Goal: Register for event/course

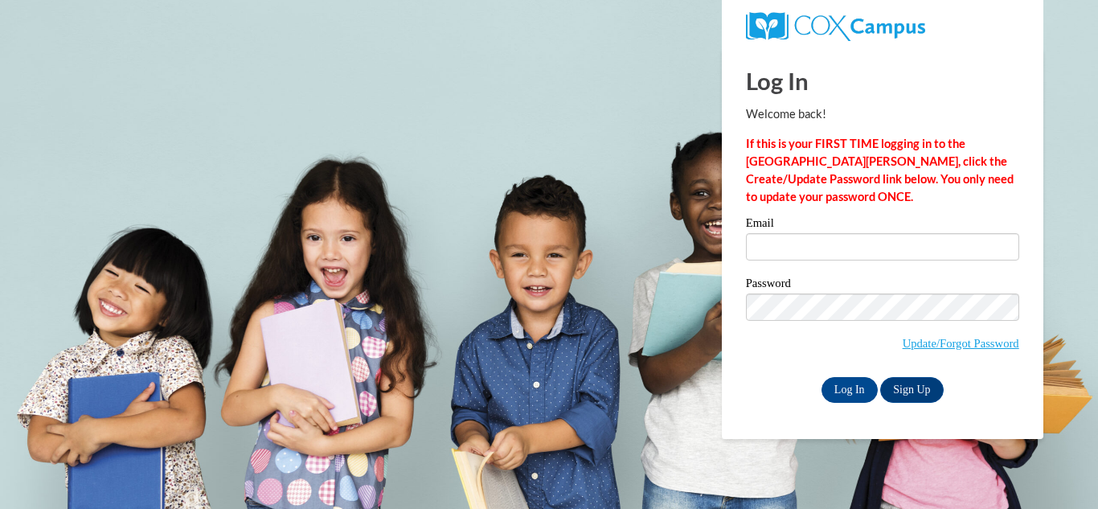
click at [786, 245] on input "Email" at bounding box center [882, 246] width 273 height 27
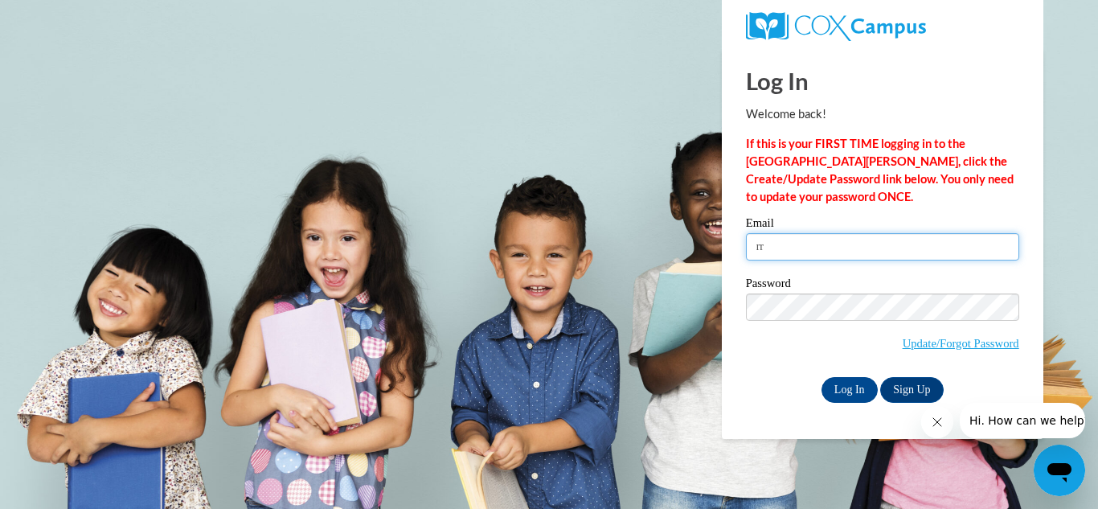
type input "rrmarlin908@mail.jamessprunt.edu"
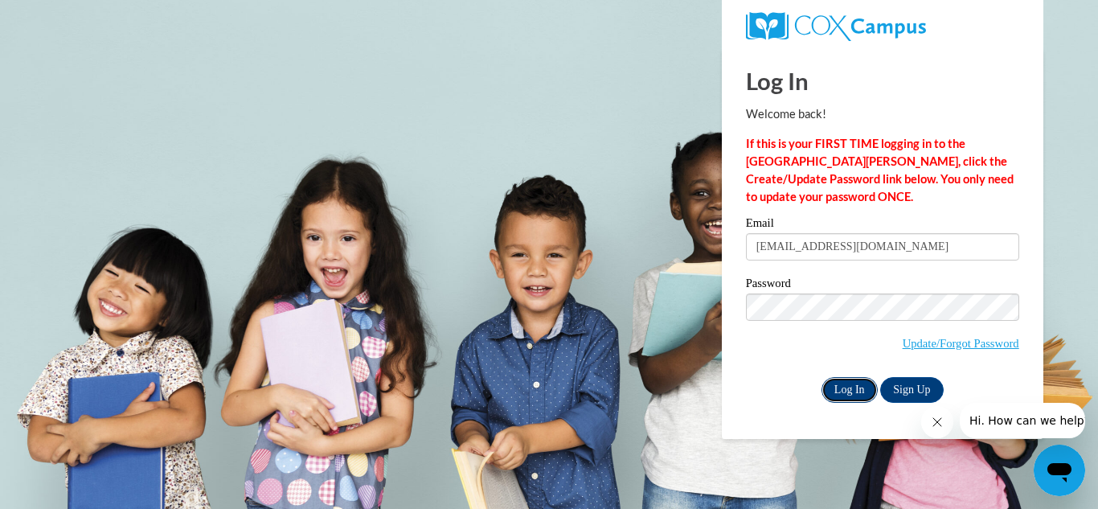
click at [858, 384] on input "Log In" at bounding box center [850, 390] width 56 height 26
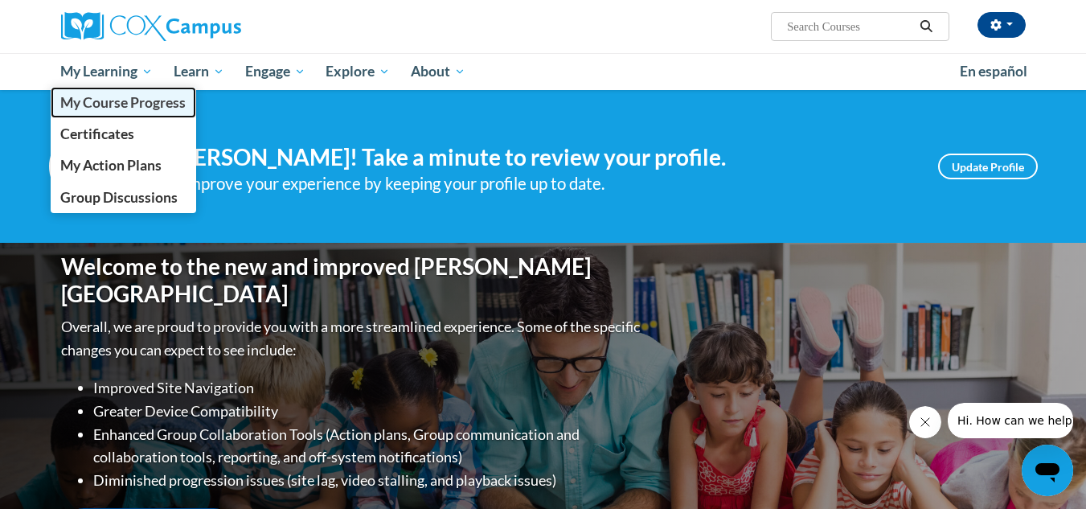
click at [113, 114] on link "My Course Progress" at bounding box center [124, 102] width 146 height 31
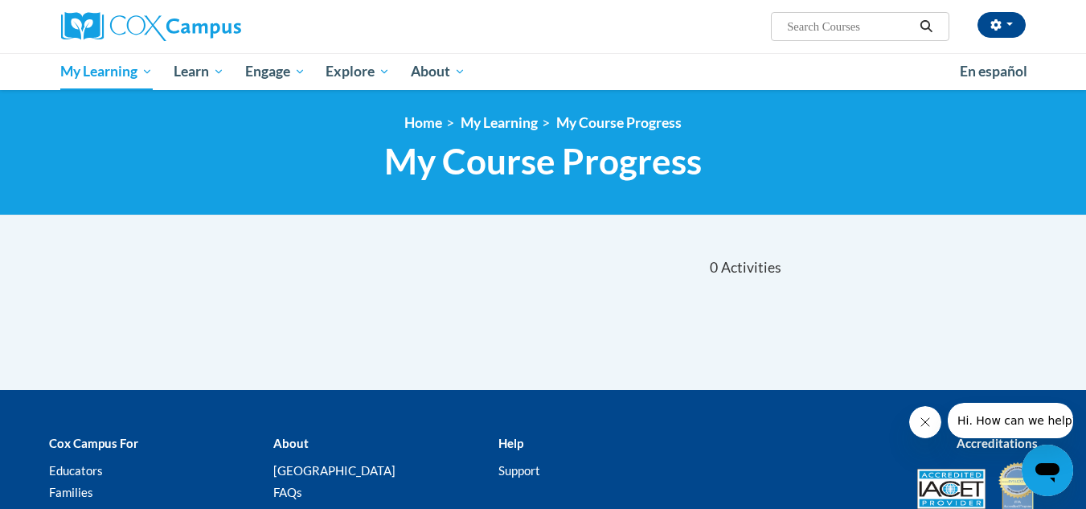
click at [856, 30] on input "Search..." at bounding box center [850, 26] width 129 height 19
type input "r"
type input "early literacy"
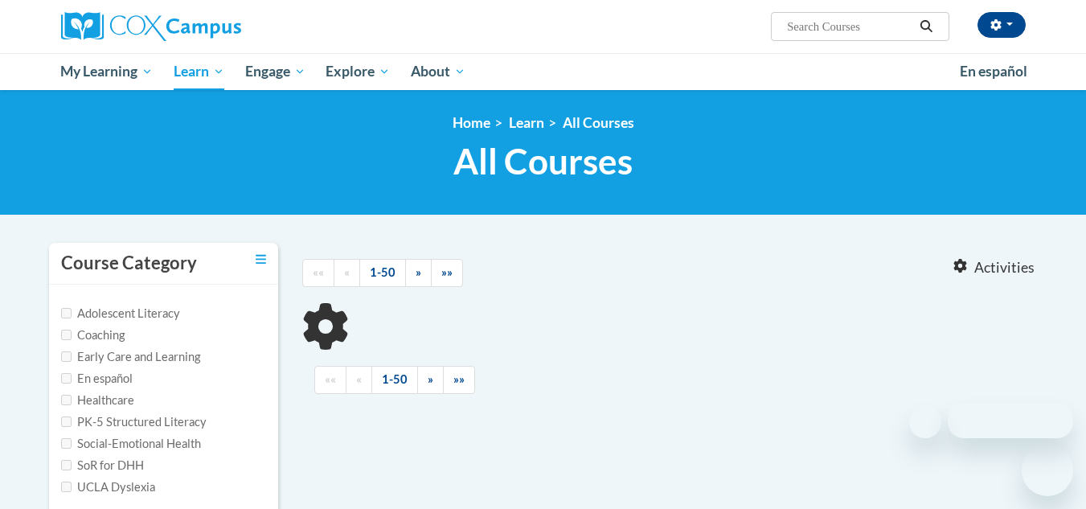
type input "early literacy"
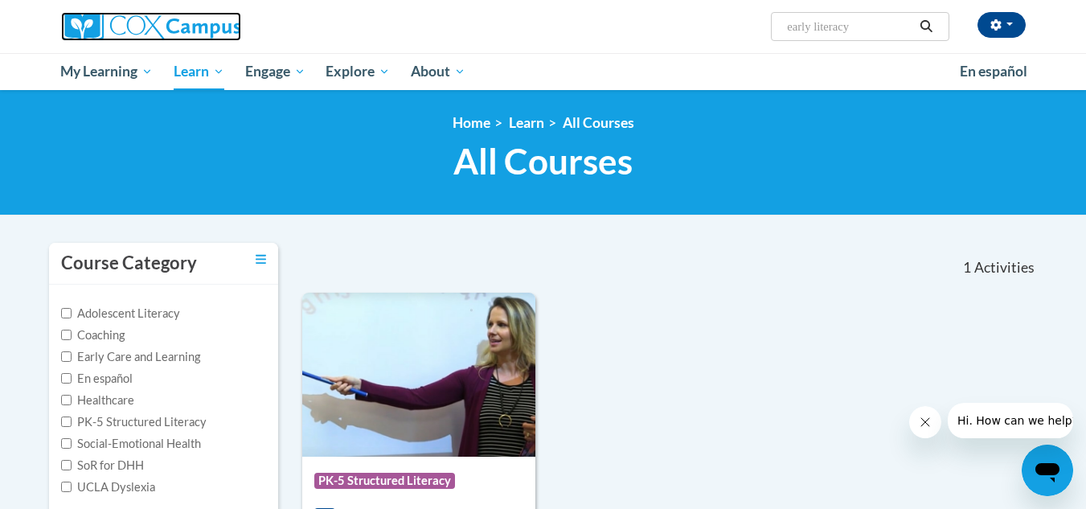
click at [143, 23] on img at bounding box center [151, 26] width 180 height 29
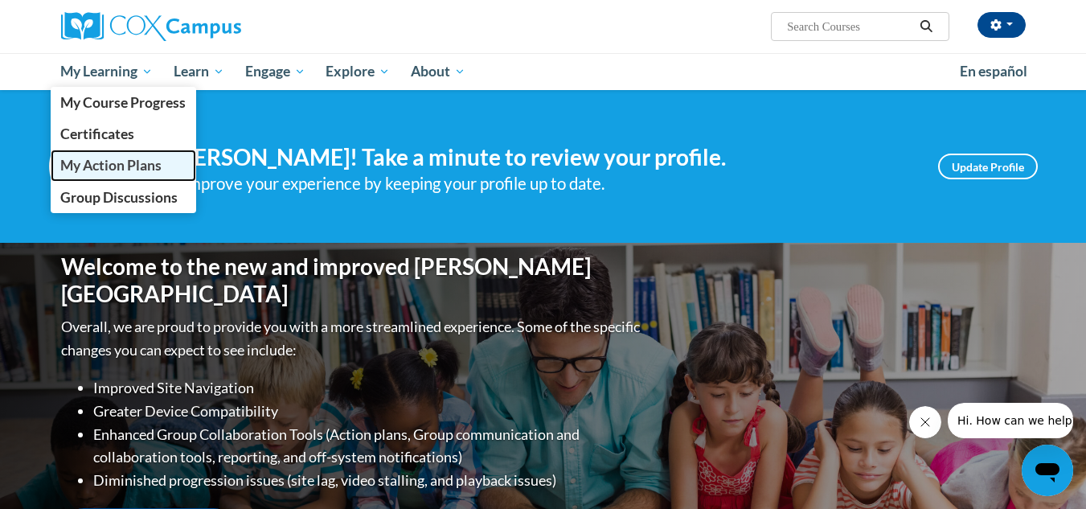
click at [109, 167] on span "My Action Plans" at bounding box center [110, 165] width 101 height 17
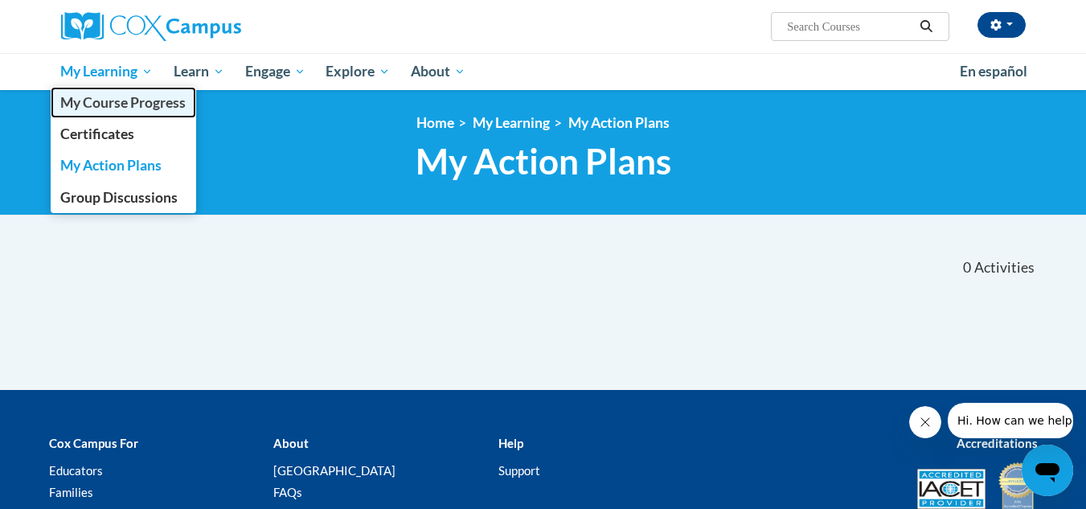
click at [91, 113] on link "My Course Progress" at bounding box center [124, 102] width 146 height 31
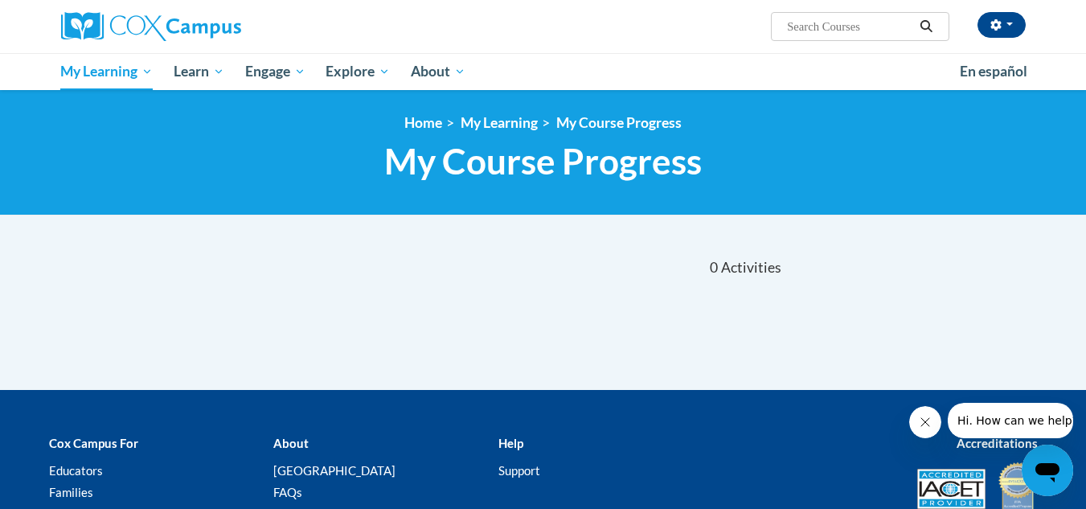
click at [844, 23] on input "Search..." at bounding box center [850, 26] width 129 height 19
type input "early literacy"
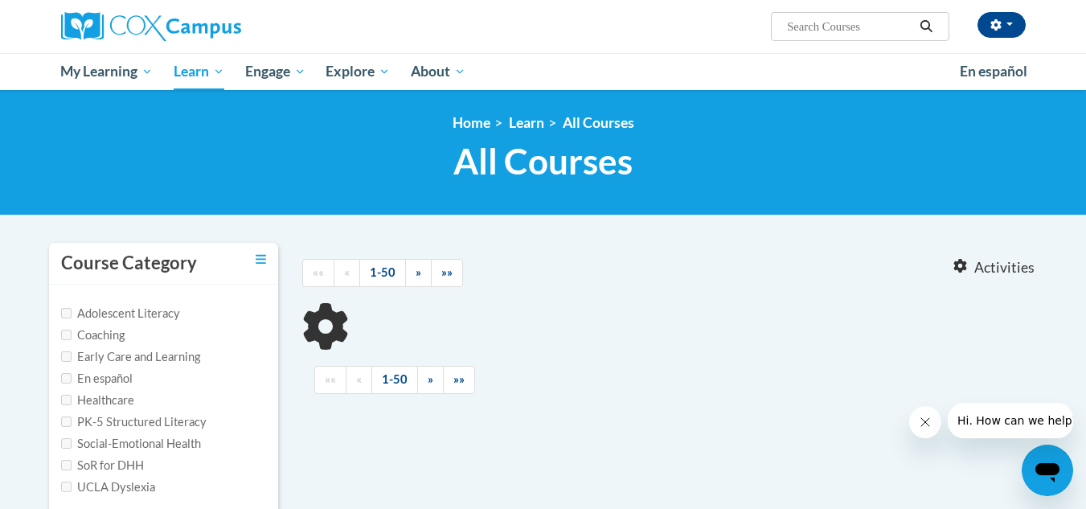
type input "early literacy"
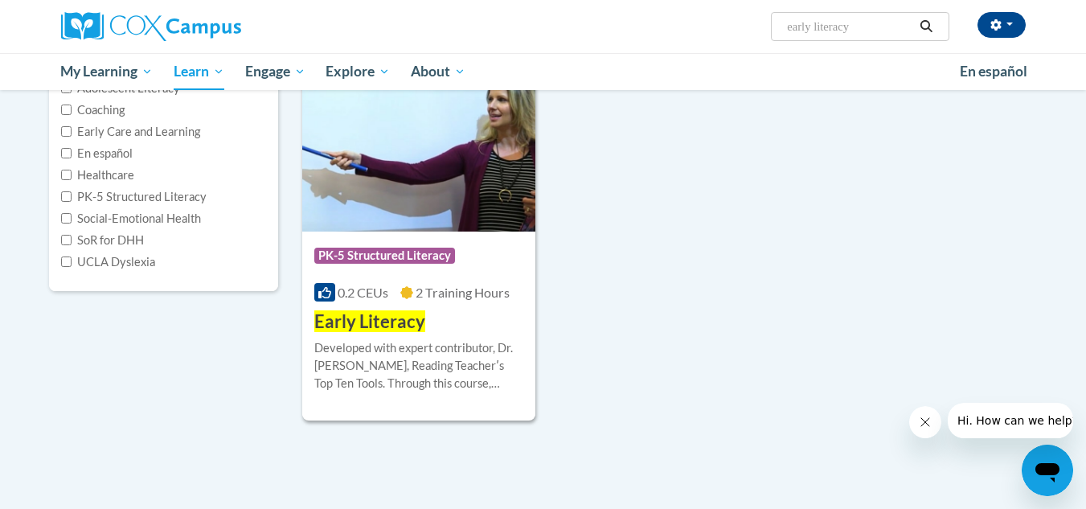
scroll to position [226, 0]
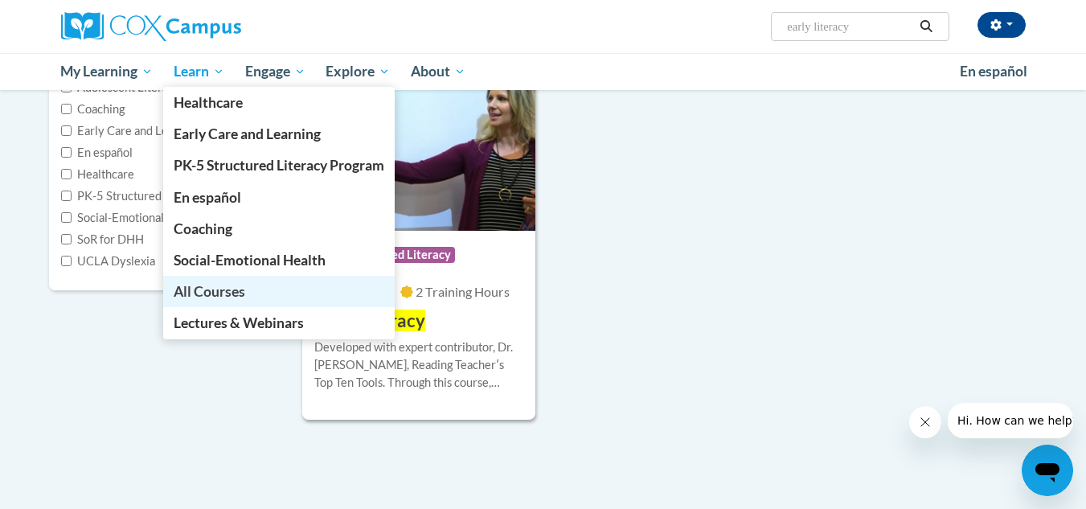
click at [190, 291] on span "All Courses" at bounding box center [210, 291] width 72 height 17
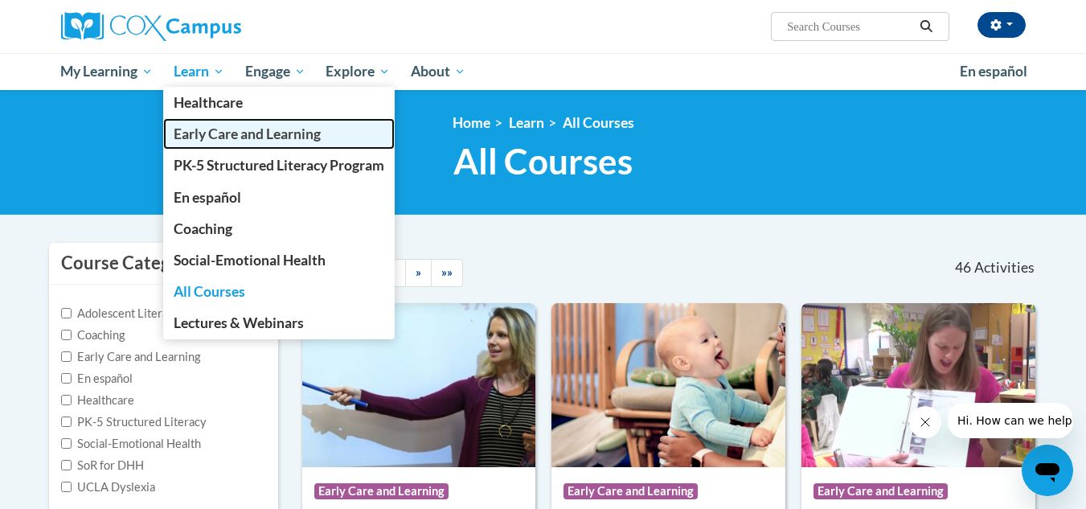
click at [209, 140] on span "Early Care and Learning" at bounding box center [247, 133] width 147 height 17
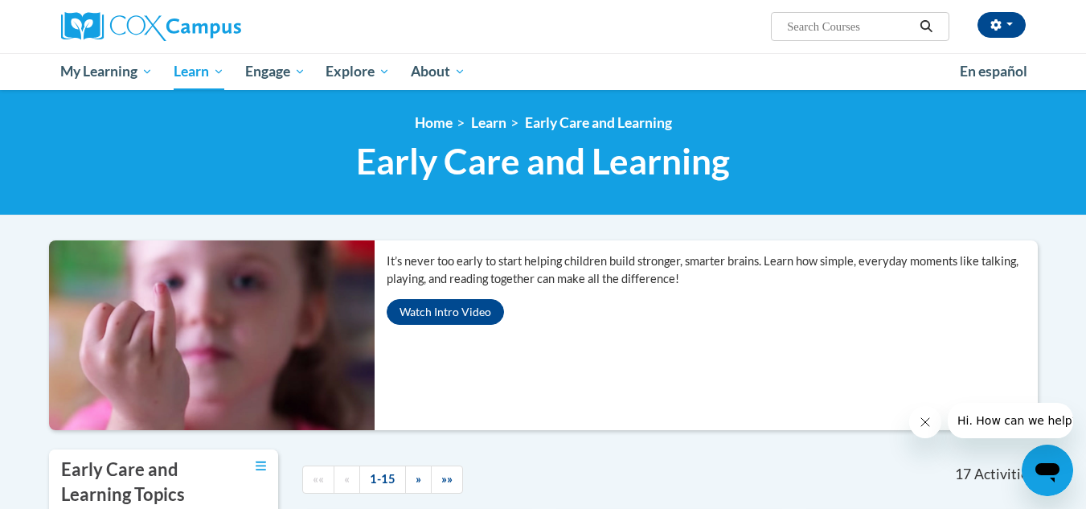
click at [852, 28] on input "Search..." at bounding box center [850, 26] width 129 height 19
type input "early literacy"
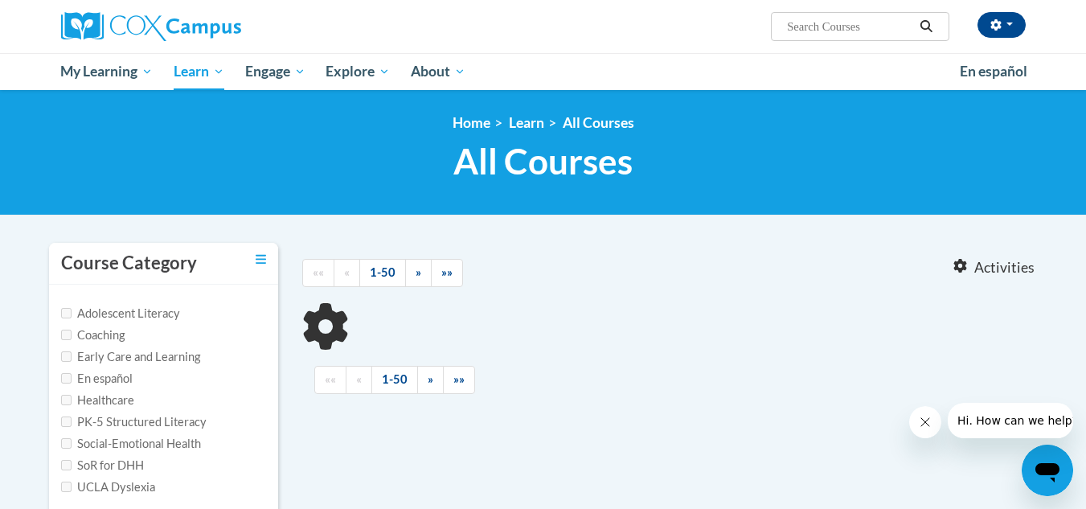
type input "early literacy"
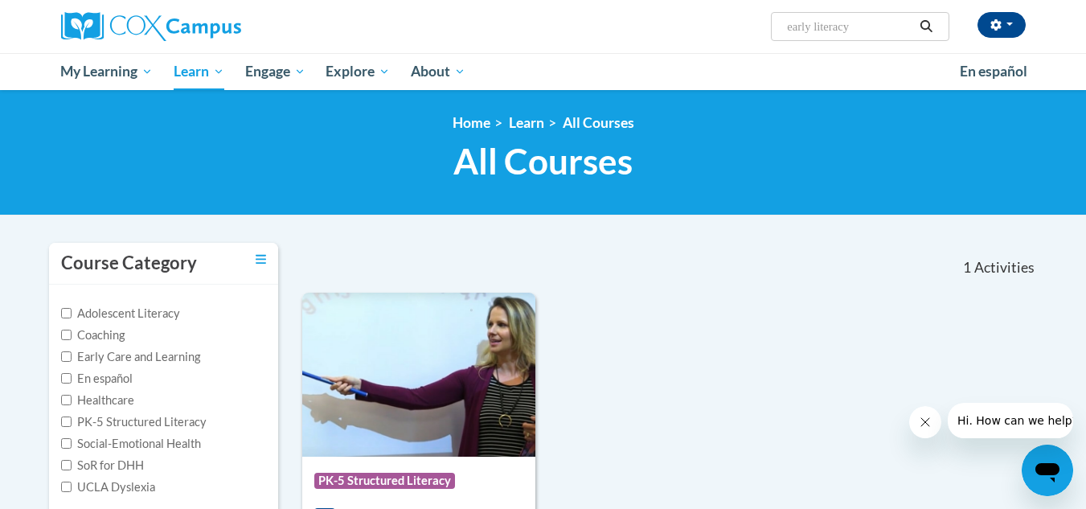
scroll to position [269, 0]
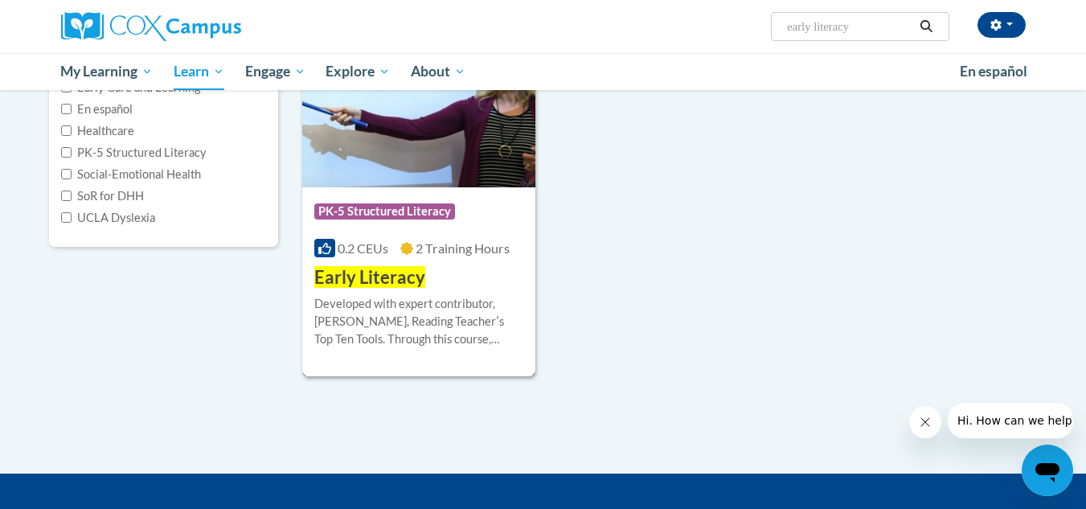
click at [408, 178] on img at bounding box center [419, 105] width 234 height 164
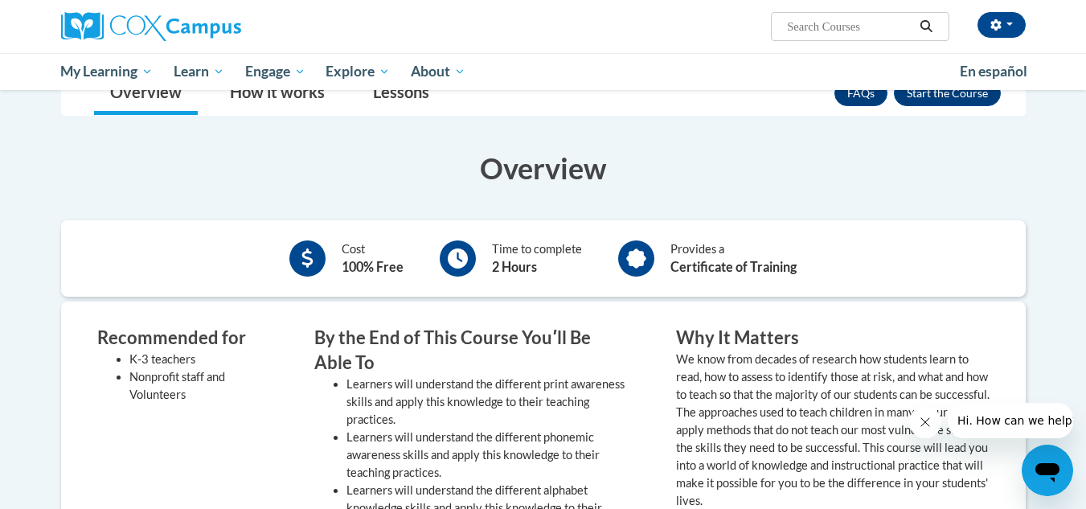
scroll to position [215, 0]
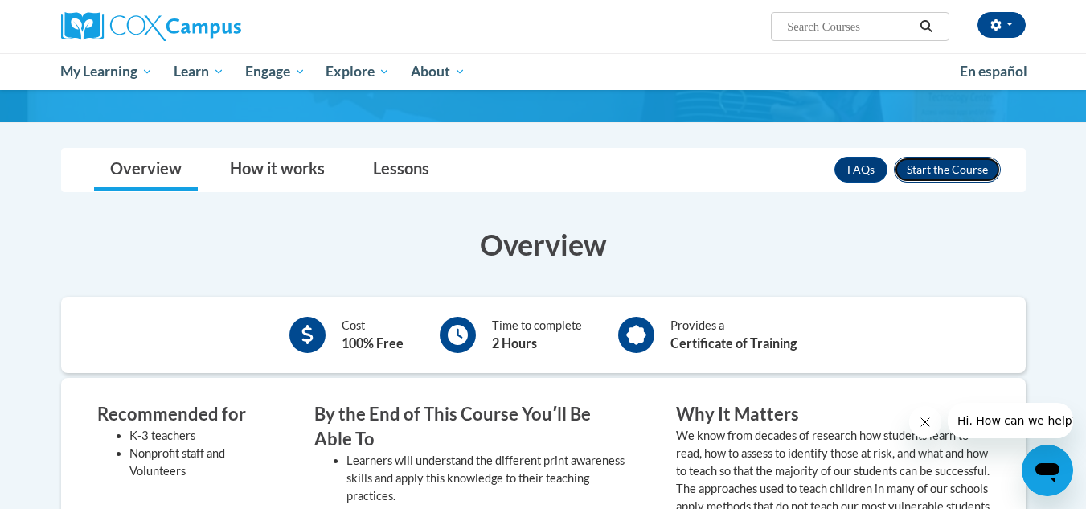
click at [934, 169] on button "Enroll" at bounding box center [947, 170] width 107 height 26
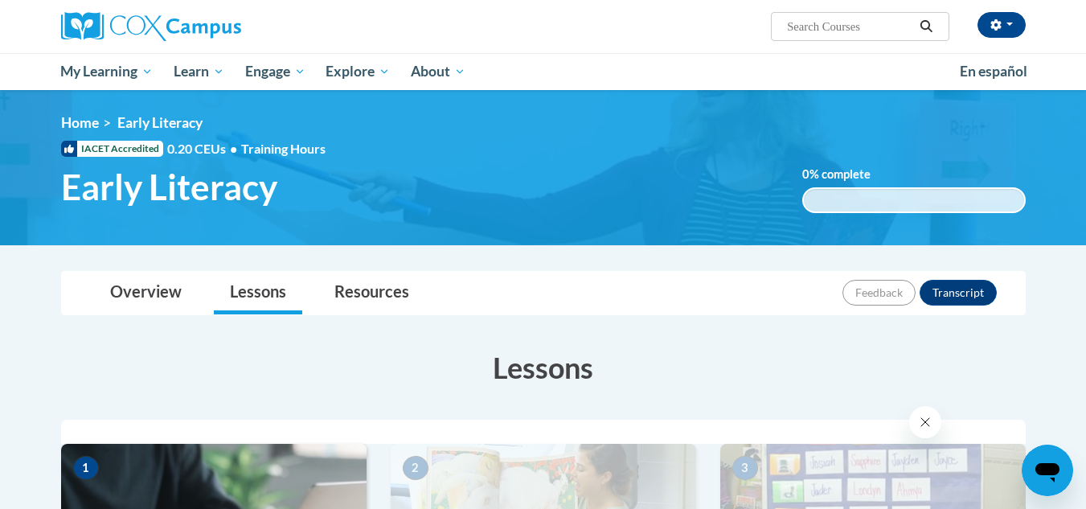
click at [791, 27] on input "Search..." at bounding box center [850, 26] width 129 height 19
paste input "Systematic and Explicit Phonics Instruction"
type input "Systematic and Explicit Phonics Instruction"
click at [926, 28] on icon "Search" at bounding box center [926, 26] width 14 height 12
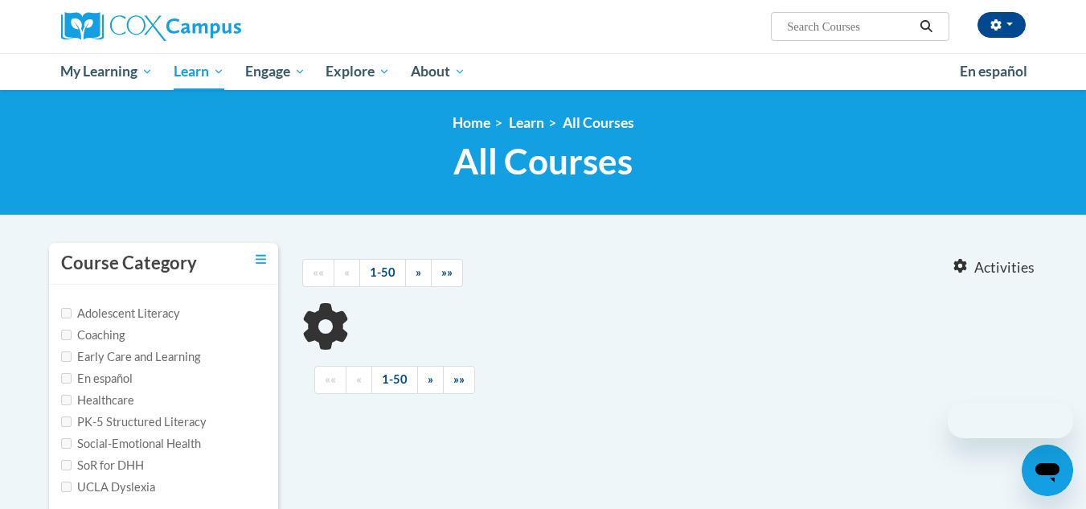
type input "Systematic and Explicit Phonics Instruction"
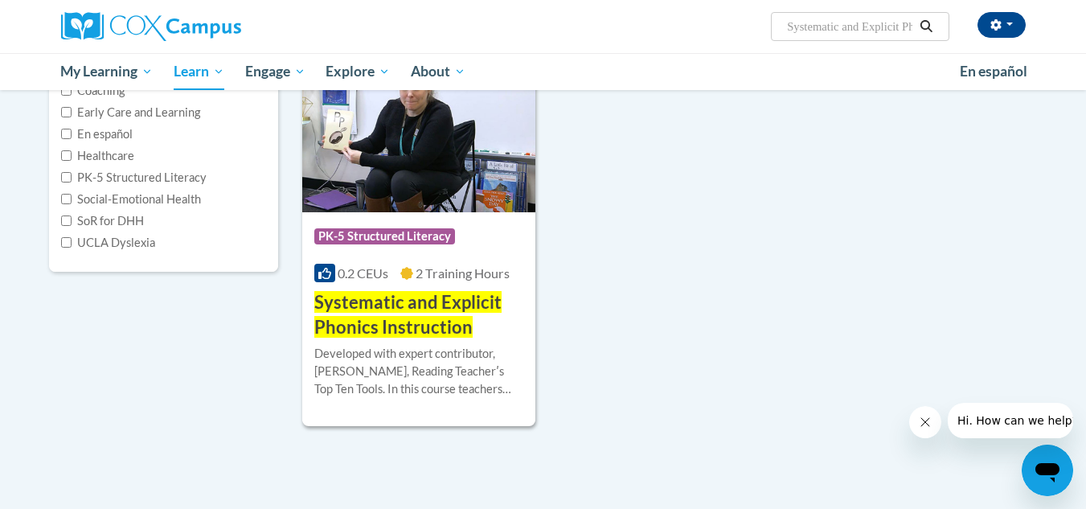
scroll to position [244, 0]
click at [404, 290] on h3 "Systematic and Explicit Phonics Instruction" at bounding box center [419, 315] width 210 height 50
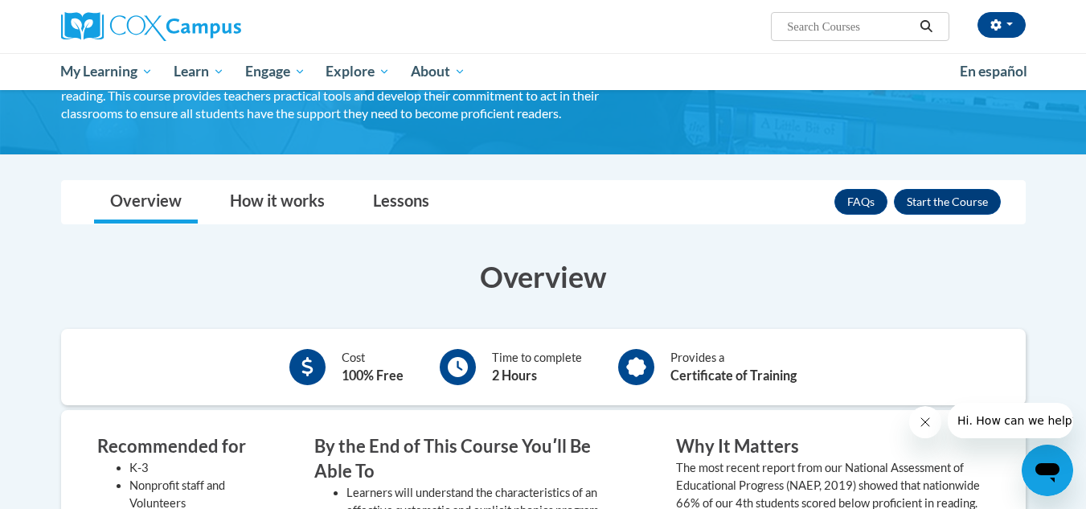
scroll to position [207, 0]
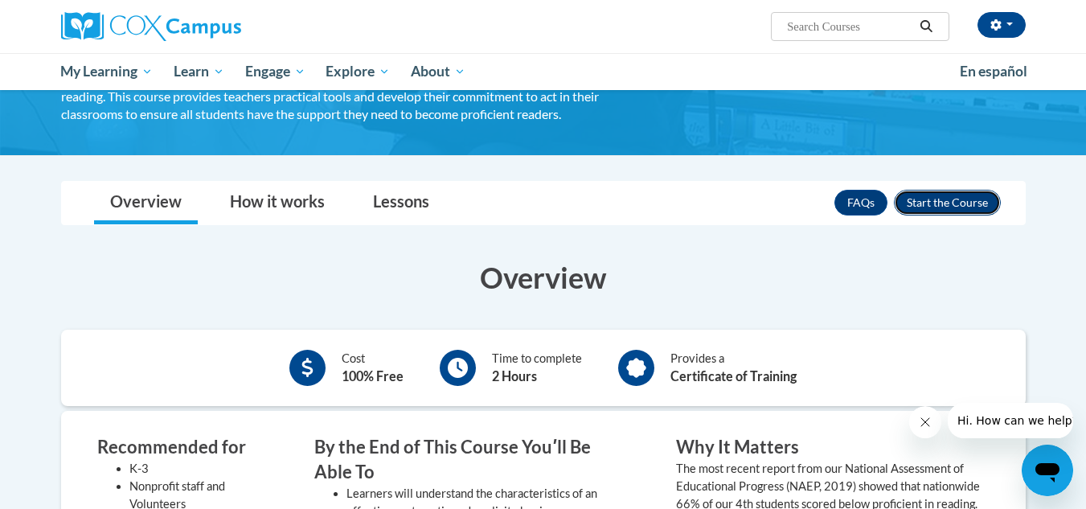
click at [928, 199] on button "Enroll" at bounding box center [947, 203] width 107 height 26
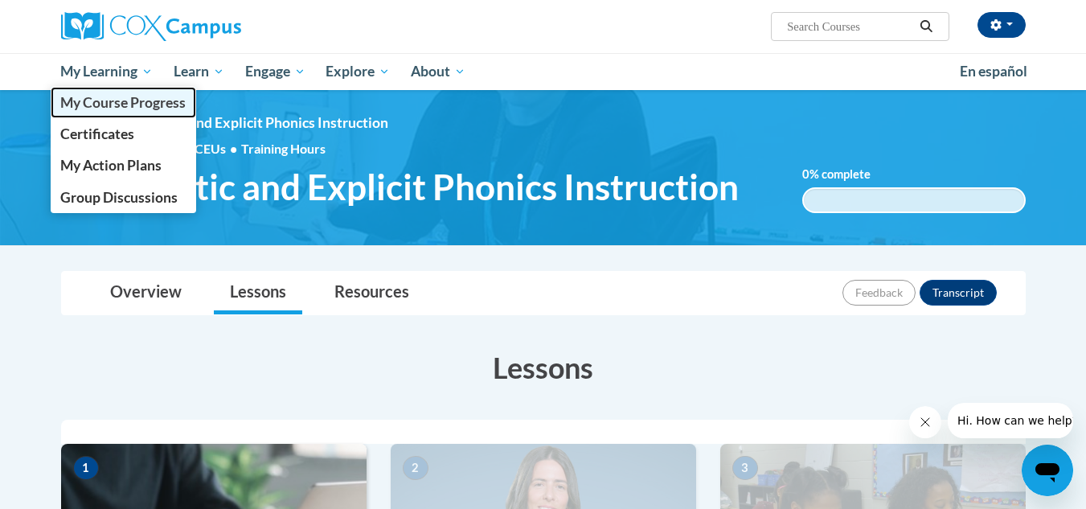
click at [89, 108] on span "My Course Progress" at bounding box center [122, 102] width 125 height 17
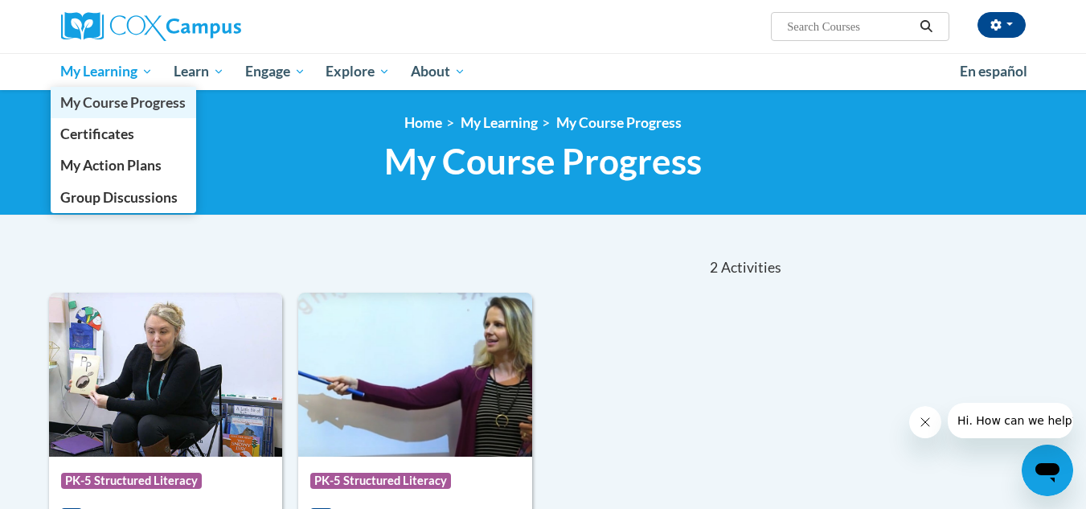
click at [87, 108] on span "My Course Progress" at bounding box center [122, 102] width 125 height 17
